Goal: Task Accomplishment & Management: Use online tool/utility

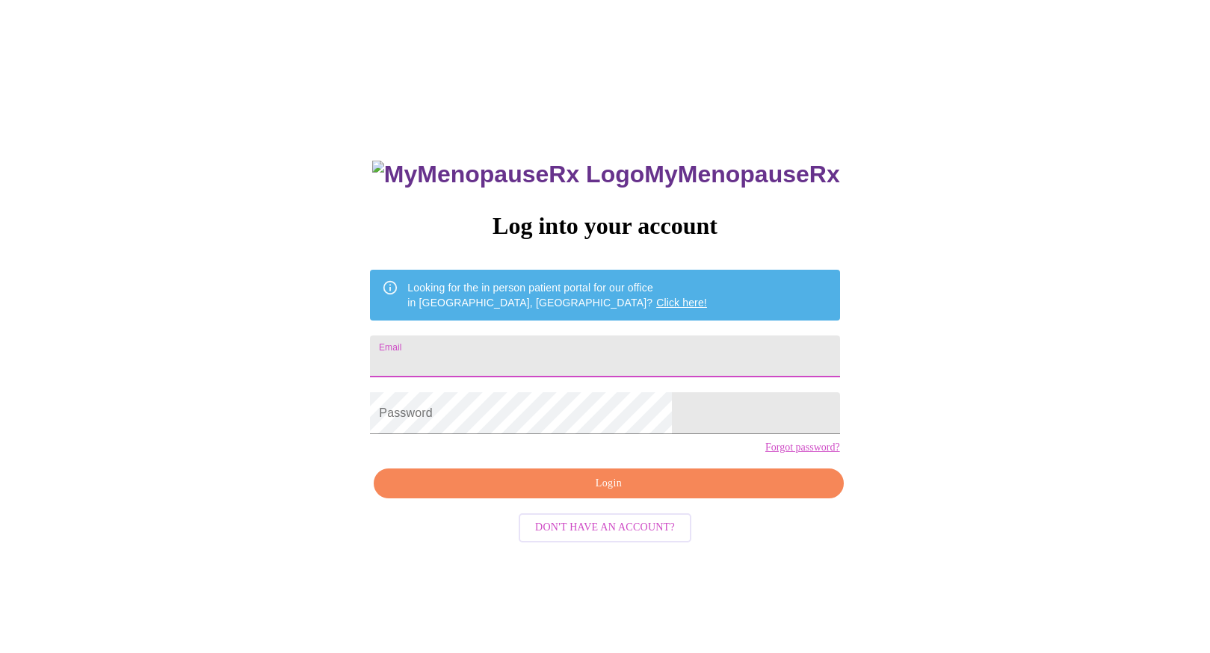
click at [543, 354] on input "Email" at bounding box center [604, 357] width 469 height 42
type input "[EMAIL_ADDRESS][DOMAIN_NAME]"
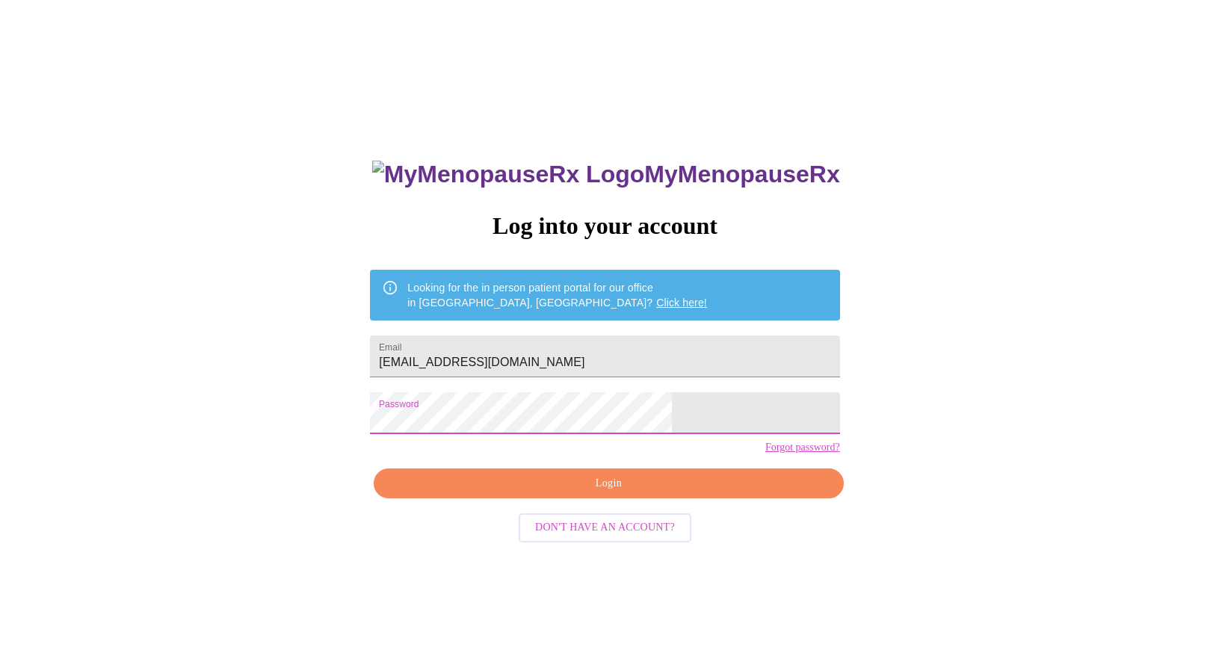
click at [546, 493] on span "Login" at bounding box center [608, 484] width 435 height 19
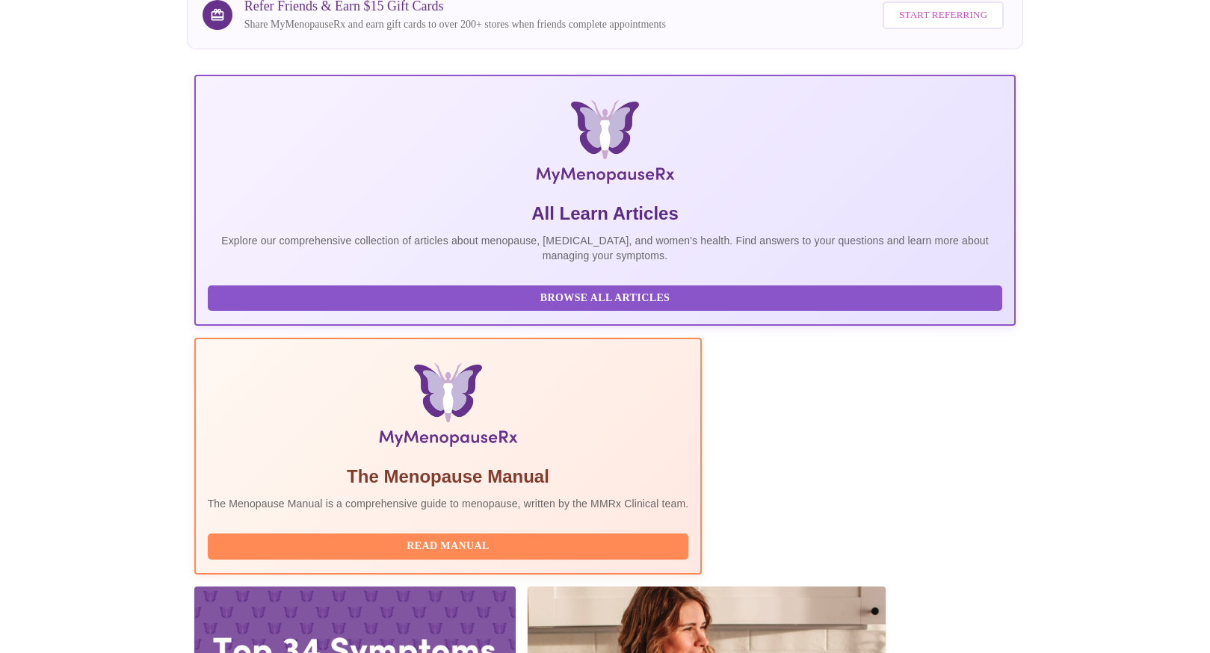
scroll to position [164, 0]
